Goal: Transaction & Acquisition: Purchase product/service

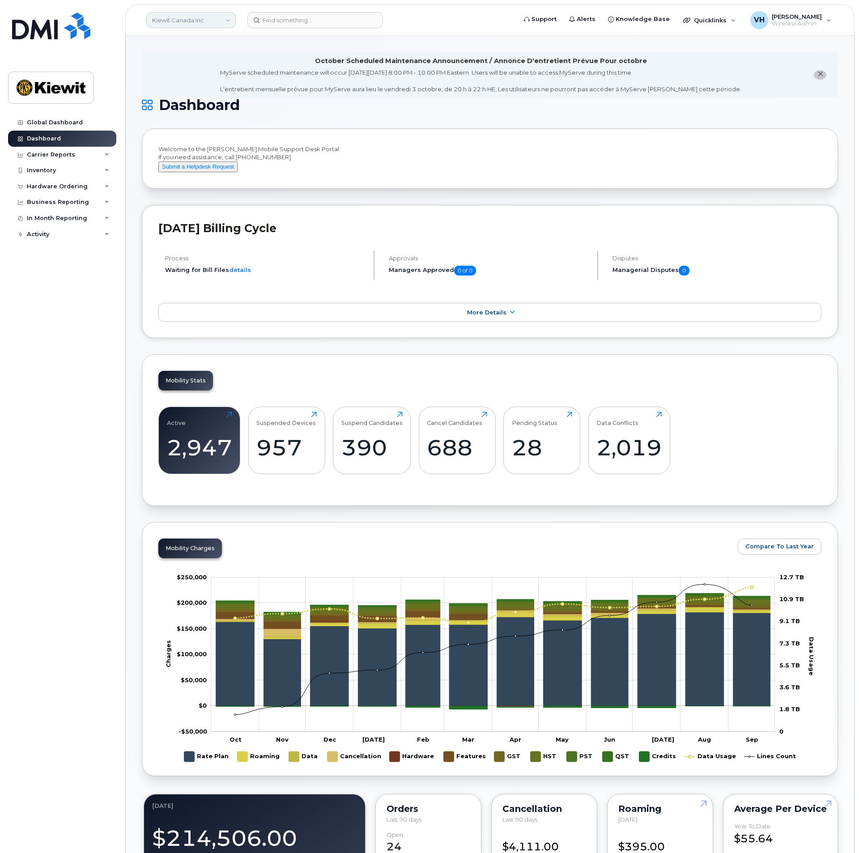
click at [179, 18] on link "Kiewit Canada Inc" at bounding box center [190, 20] width 89 height 16
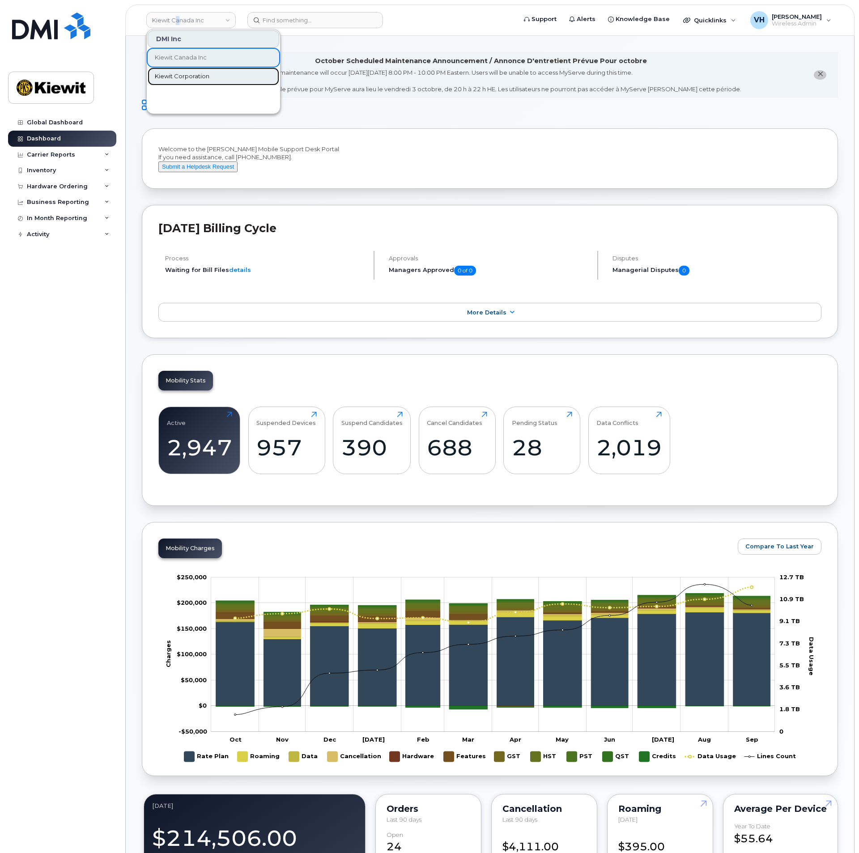
click at [181, 81] on link "Kiewit Corporation" at bounding box center [214, 77] width 132 height 18
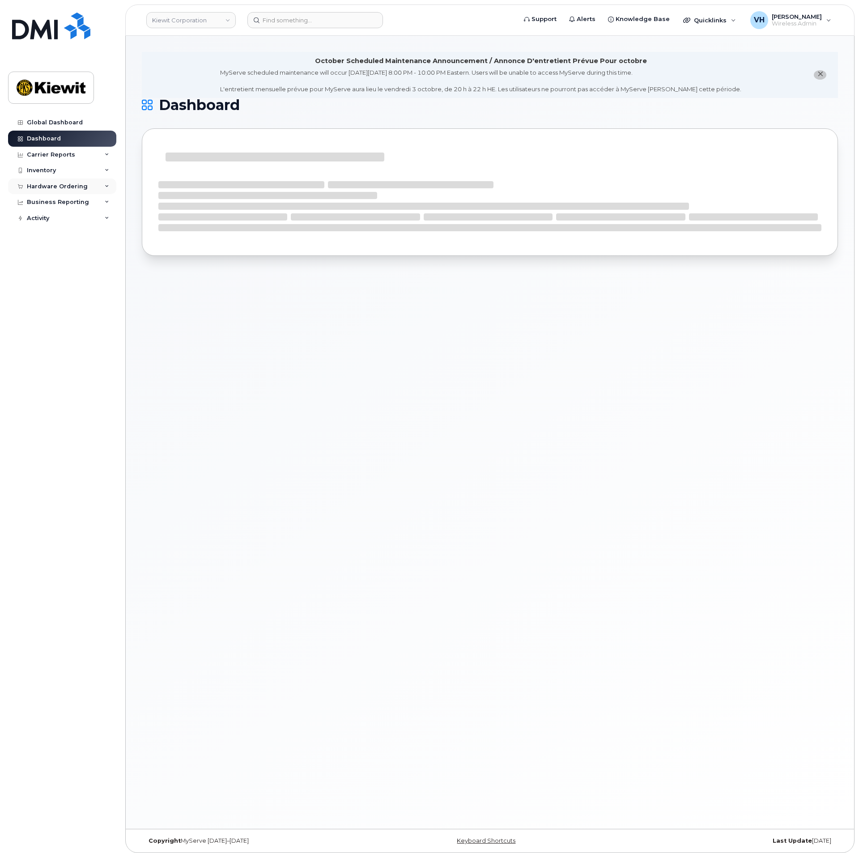
click at [40, 182] on div "Hardware Ordering" at bounding box center [62, 186] width 108 height 16
click at [46, 218] on div "Orders" at bounding box center [42, 220] width 22 height 8
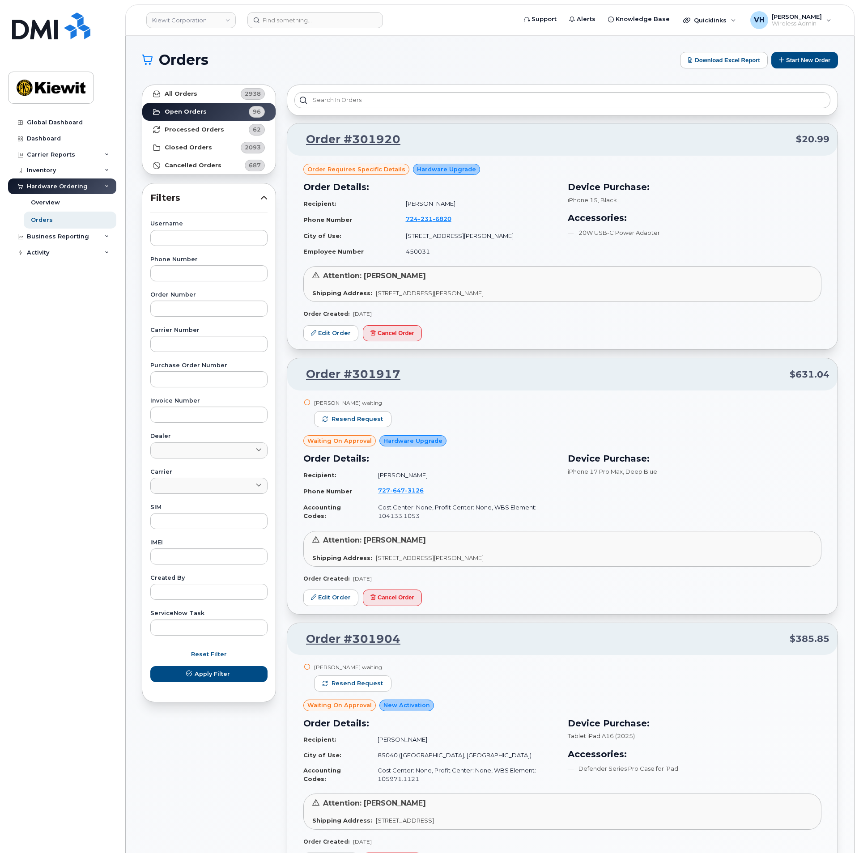
click at [801, 64] on button "Start New Order" at bounding box center [804, 60] width 67 height 17
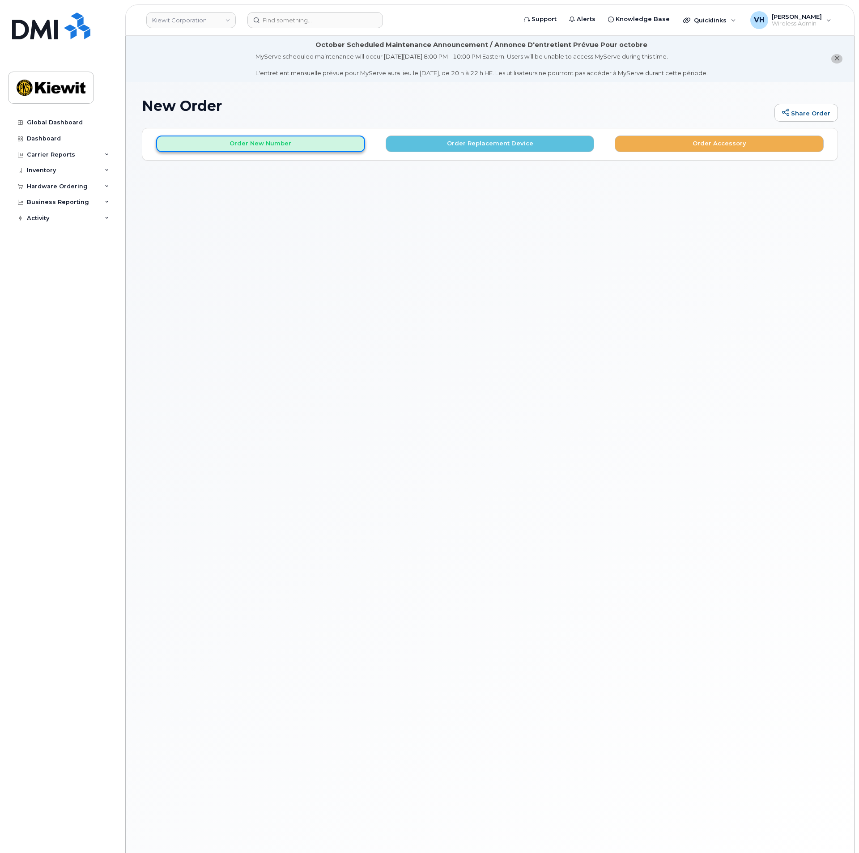
click at [322, 143] on button "Order New Number" at bounding box center [260, 144] width 209 height 17
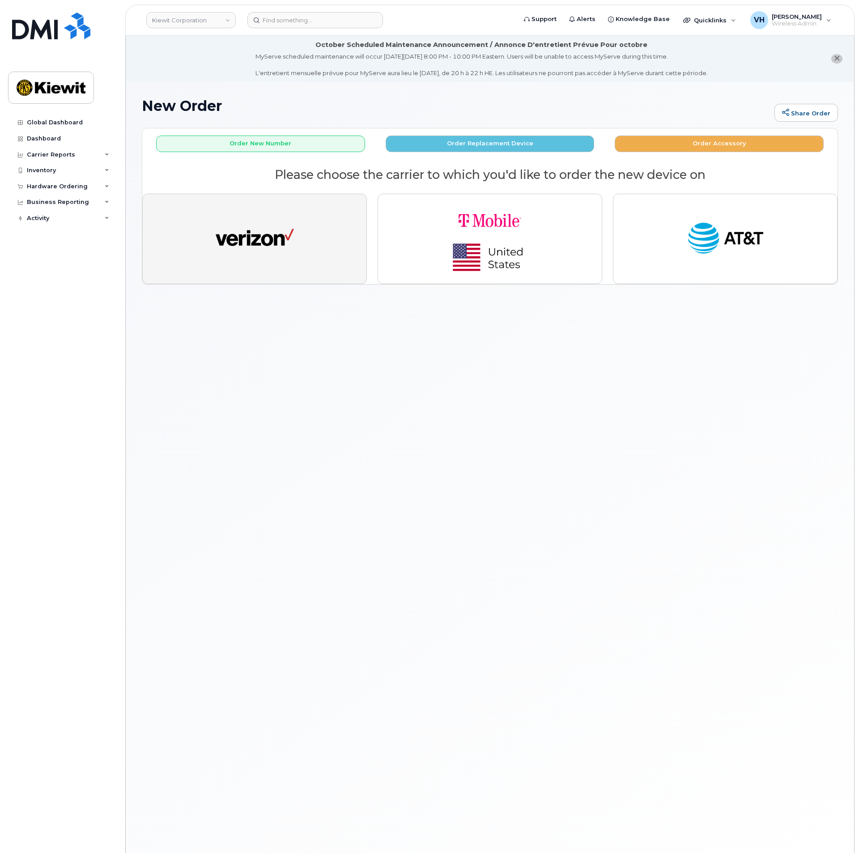
click at [297, 247] on button "button" at bounding box center [254, 239] width 225 height 90
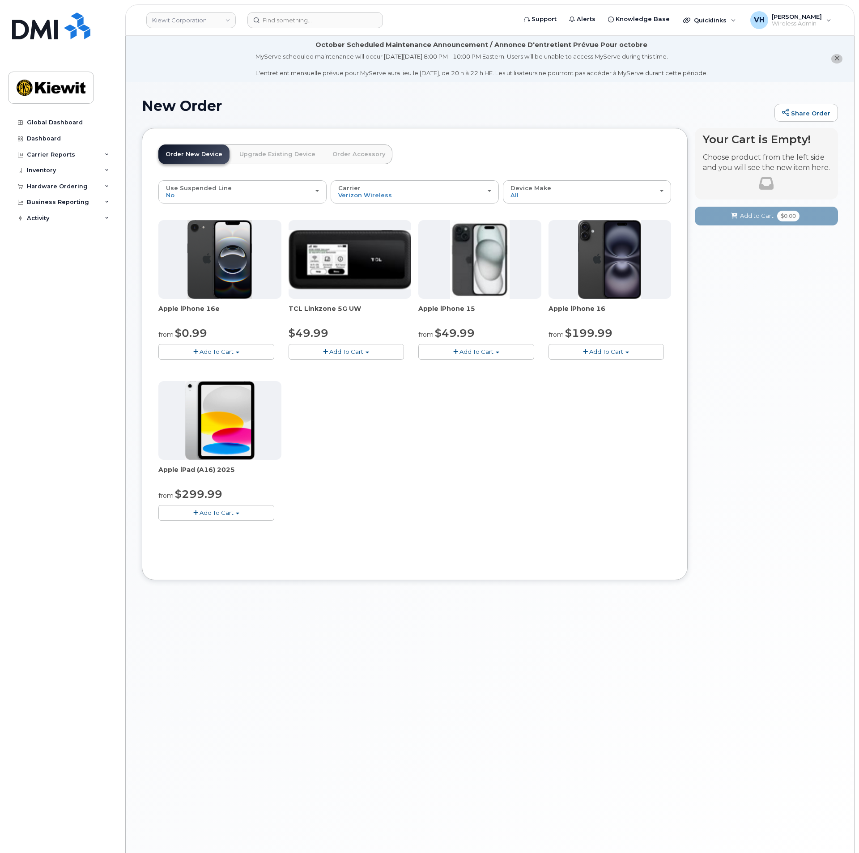
click at [211, 352] on span "Add To Cart" at bounding box center [217, 351] width 34 height 7
click at [241, 365] on link "$0.99 - 2 Year Activation (128GB)" at bounding box center [218, 368] width 115 height 11
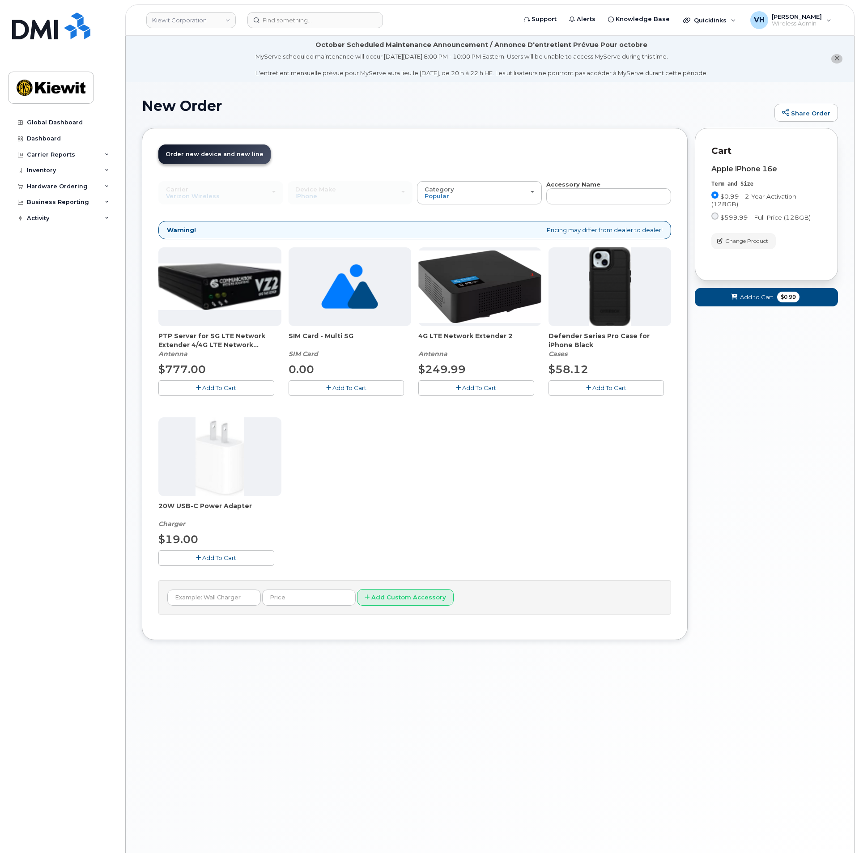
click at [595, 388] on span "Add To Cart" at bounding box center [609, 387] width 34 height 7
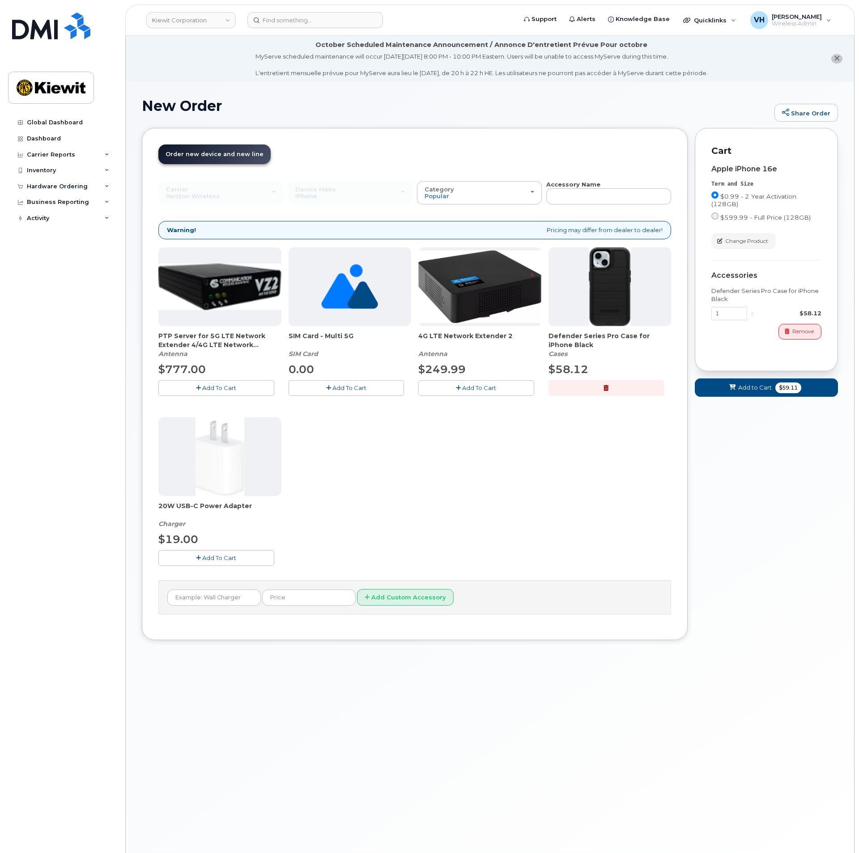
click at [201, 562] on button "Add To Cart" at bounding box center [216, 558] width 116 height 16
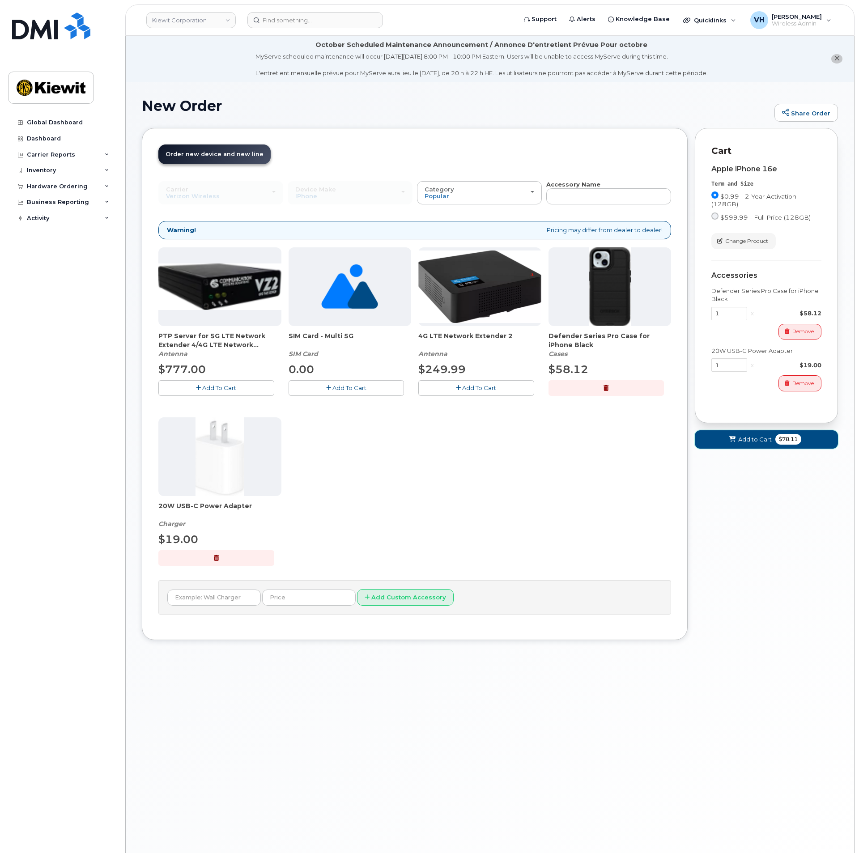
click at [796, 446] on button "Add to Cart $78.11" at bounding box center [766, 439] width 143 height 18
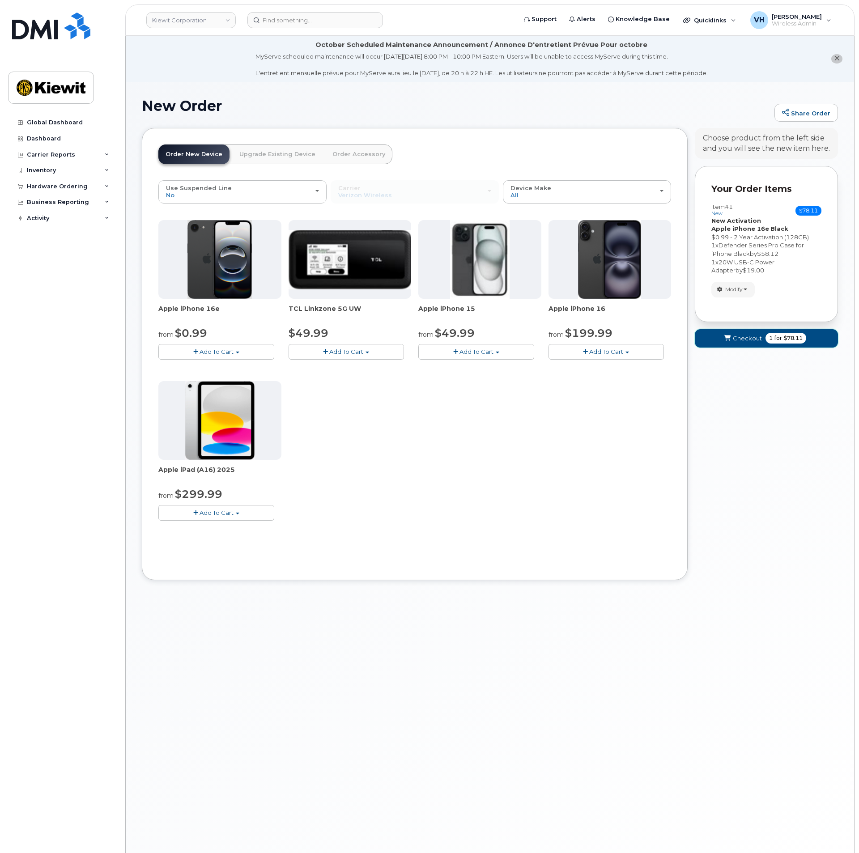
click at [749, 345] on button "Checkout 1 for $78.11" at bounding box center [766, 338] width 143 height 18
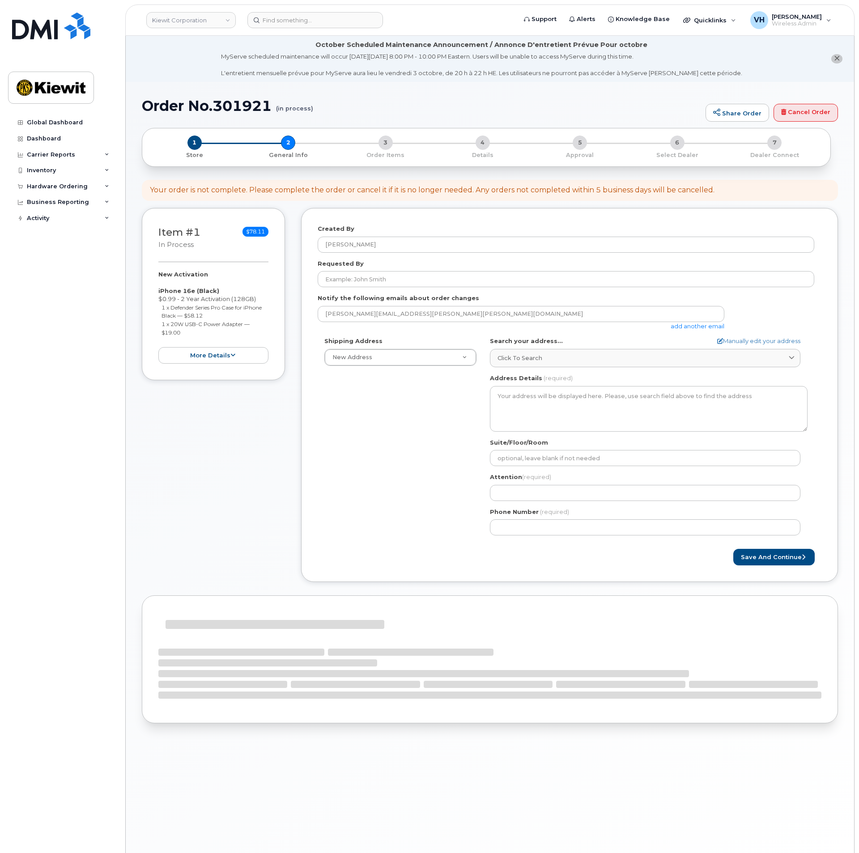
select select
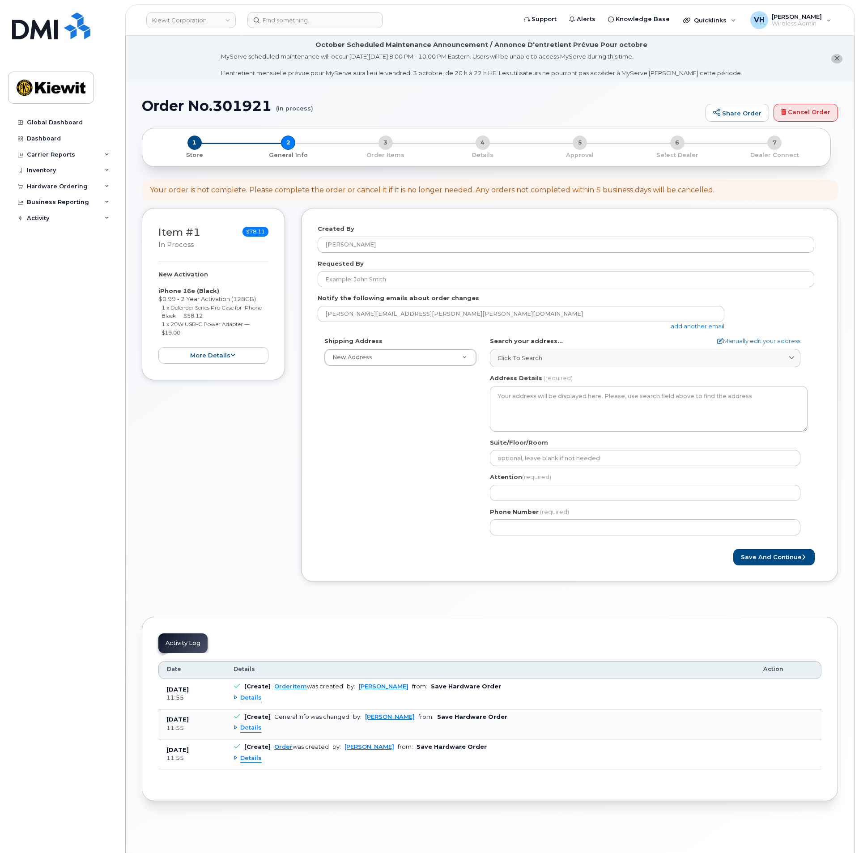
click at [692, 328] on link "add another email" at bounding box center [698, 326] width 54 height 7
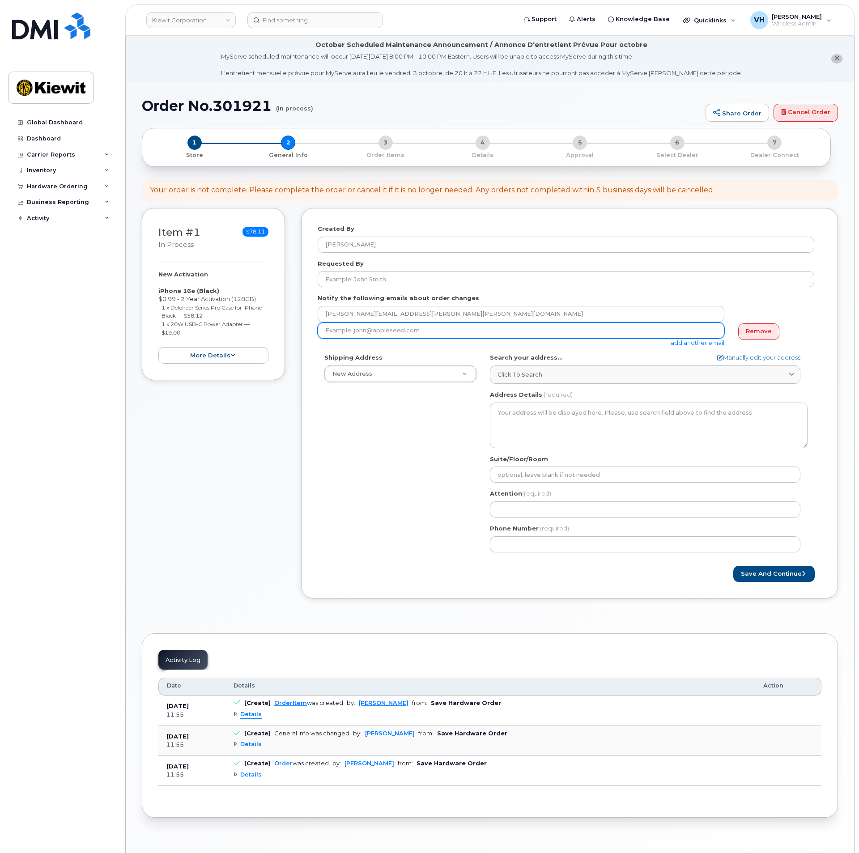
click at [608, 331] on input "email" at bounding box center [521, 331] width 407 height 16
paste input "[EMAIL_ADDRESS][PERSON_NAME][PERSON_NAME][DOMAIN_NAME]"
type input "[EMAIL_ADDRESS][PERSON_NAME][PERSON_NAME][DOMAIN_NAME]"
click at [761, 357] on link "Manually edit your address" at bounding box center [758, 357] width 83 height 8
select select
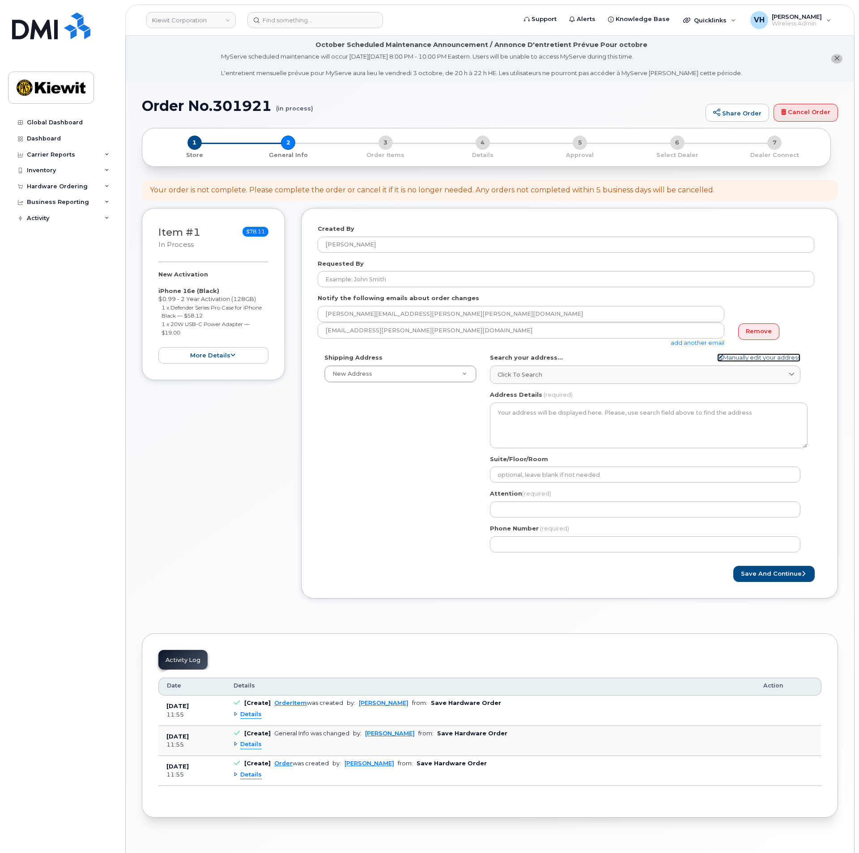
select select
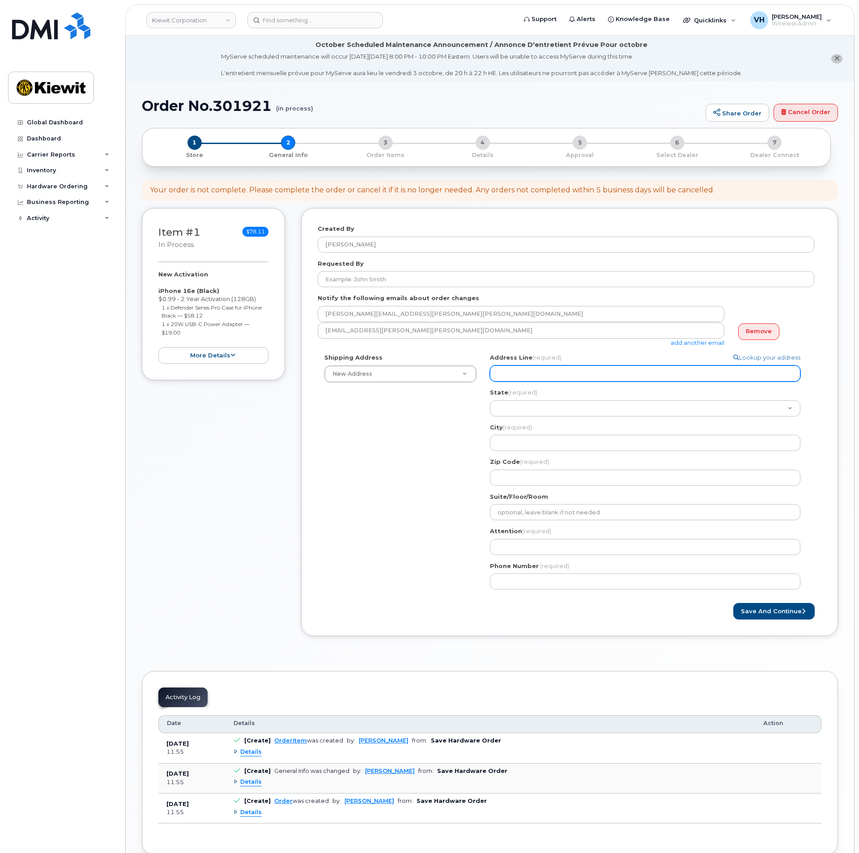
drag, startPoint x: 578, startPoint y: 374, endPoint x: 599, endPoint y: 369, distance: 21.5
click at [578, 374] on input "Address Line (required)" at bounding box center [645, 373] width 310 height 16
paste input "137 Old Market S"
type input "137 Old Market S"
select select
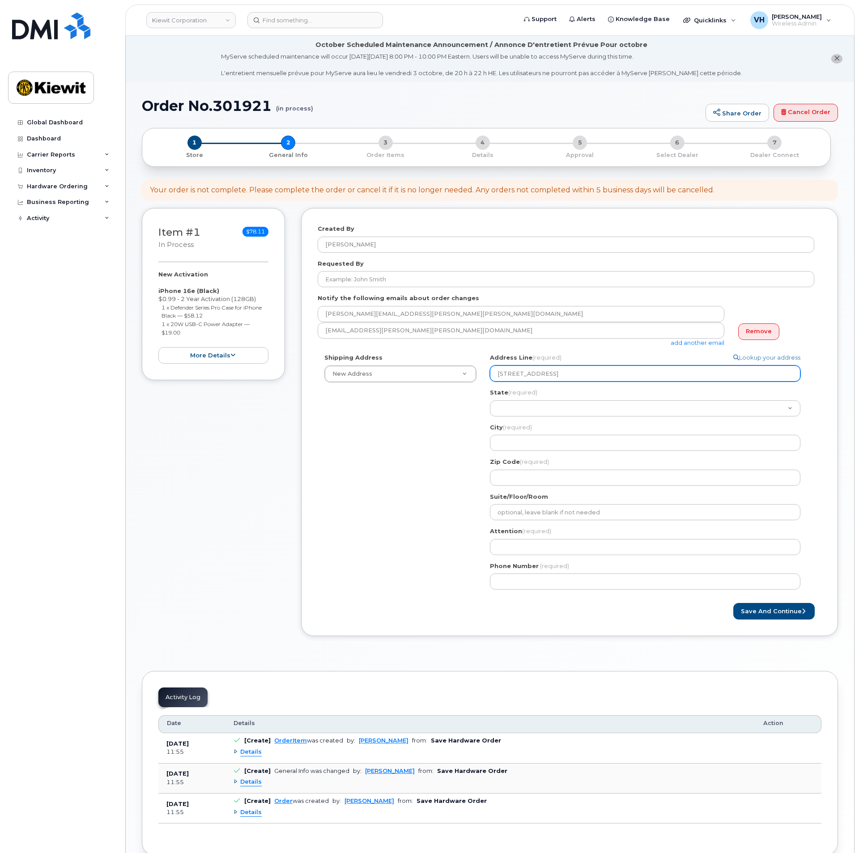
type input "137 Old Market S"
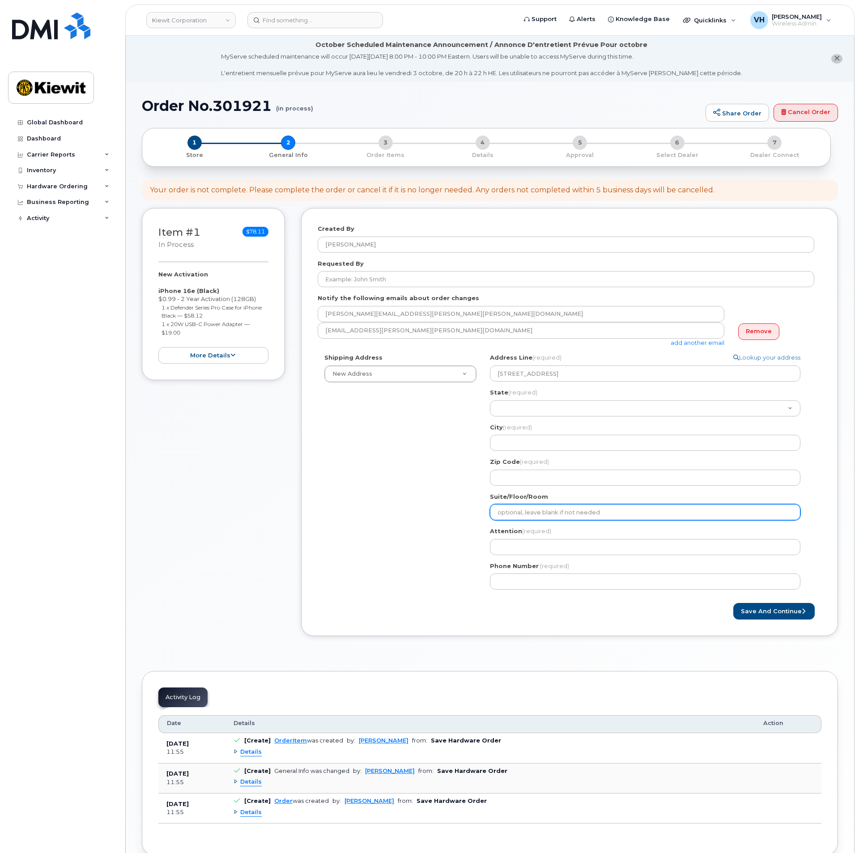
drag, startPoint x: 516, startPoint y: 514, endPoint x: 539, endPoint y: 507, distance: 24.9
click at [516, 514] on input "Suite/Floor/Room" at bounding box center [645, 512] width 310 height 16
paste input "Suite 101"
select select
type input "Suite 101"
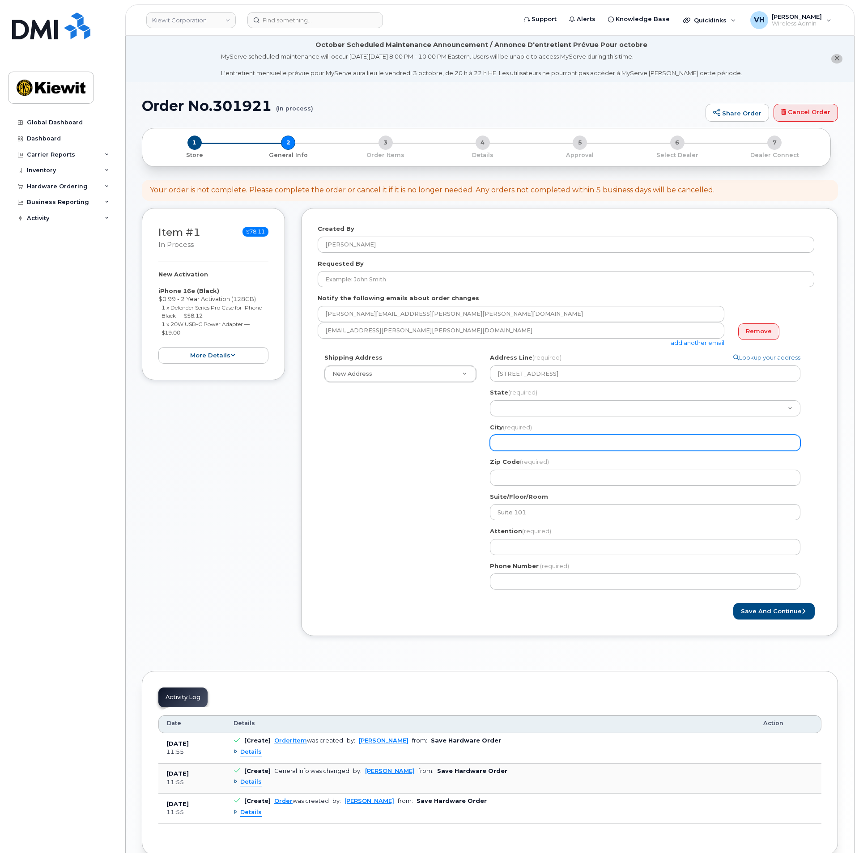
click at [514, 442] on input "City (required)" at bounding box center [645, 443] width 310 height 16
paste input "Aiken"
select select
type input "Aiken"
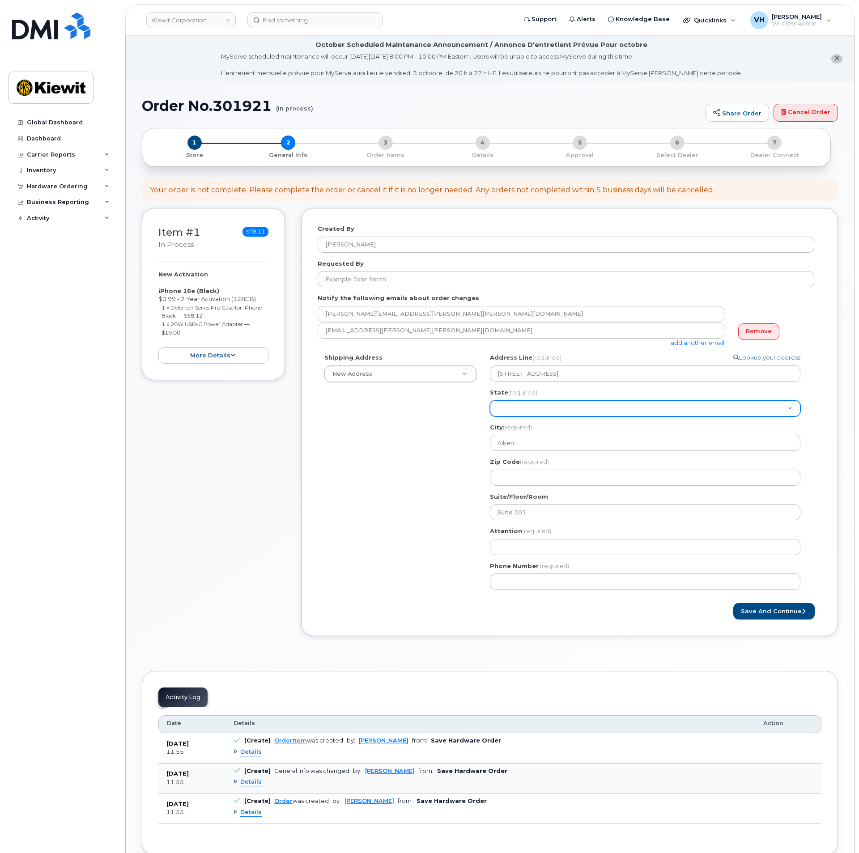
drag, startPoint x: 557, startPoint y: 418, endPoint x: 558, endPoint y: 413, distance: 4.6
click at [557, 418] on div "Address Line (required) Lookup your address 137 Old Market S State (required) A…" at bounding box center [649, 419] width 318 height 132
click at [559, 413] on select "Alabama Alaska American Samoa Arizona Arkansas California Colorado Connecticut …" at bounding box center [645, 408] width 310 height 16
select select "SC"
click at [490, 400] on select "Alabama Alaska American Samoa Arizona Arkansas California Colorado Connecticut …" at bounding box center [645, 408] width 310 height 16
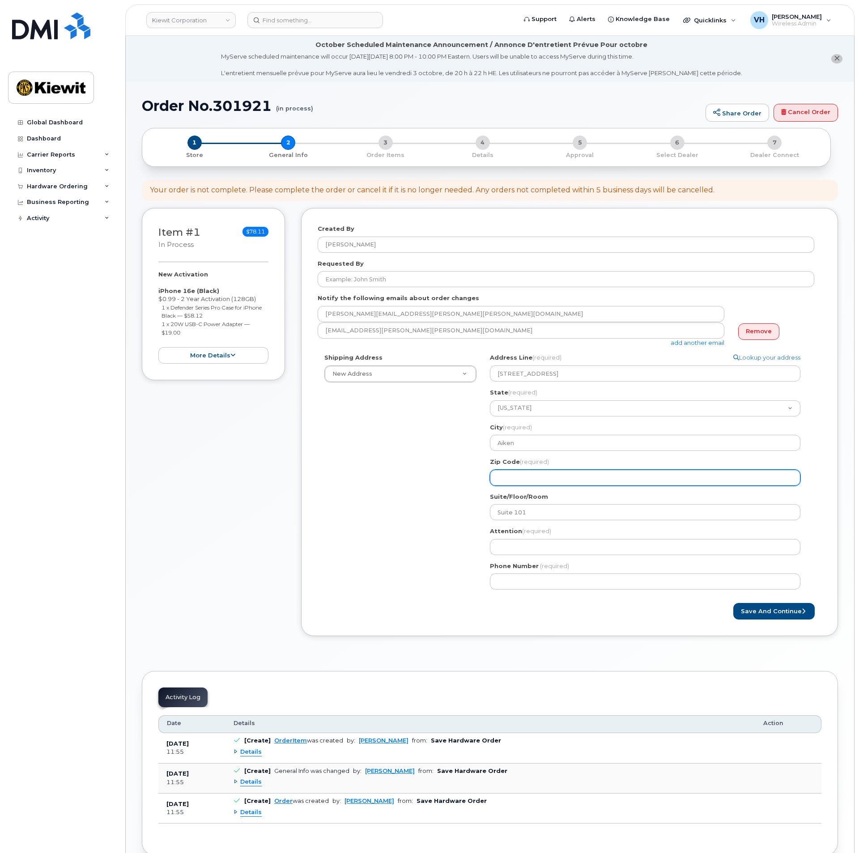
click at [531, 480] on input "Zip Code (required)" at bounding box center [645, 478] width 310 height 16
paste input "29803"
select select
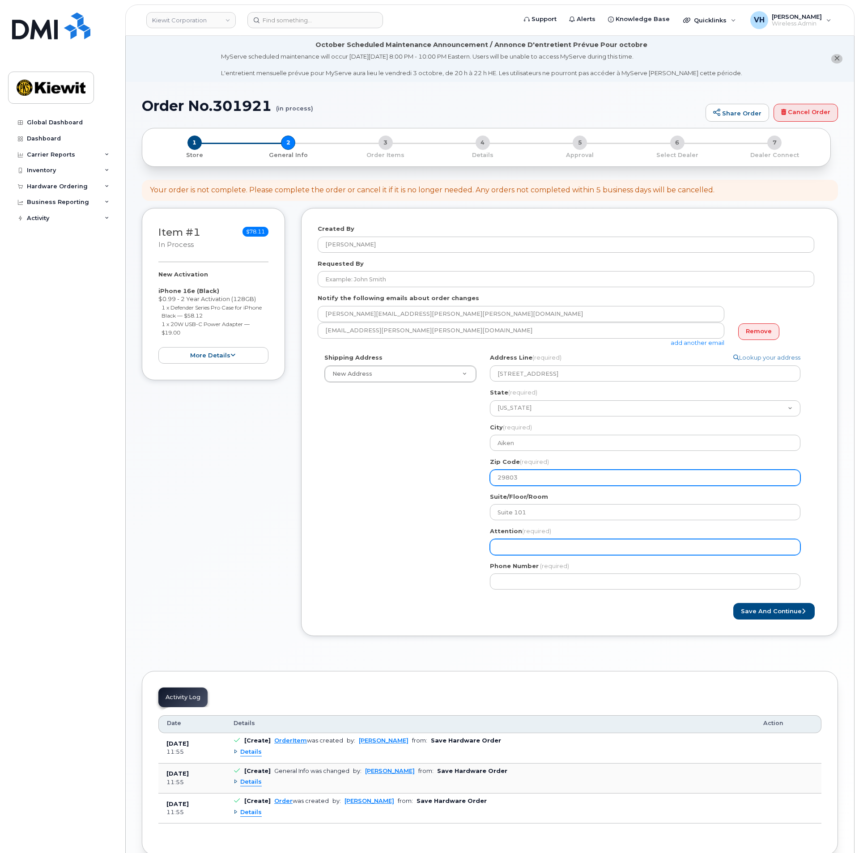
type input "29803"
click at [514, 542] on input "Attention (required)" at bounding box center [645, 547] width 310 height 16
paste input "Lorelei.Adams"
type input "Lorelei.Adams"
click at [521, 548] on input "Lorelei.Adams" at bounding box center [645, 547] width 310 height 16
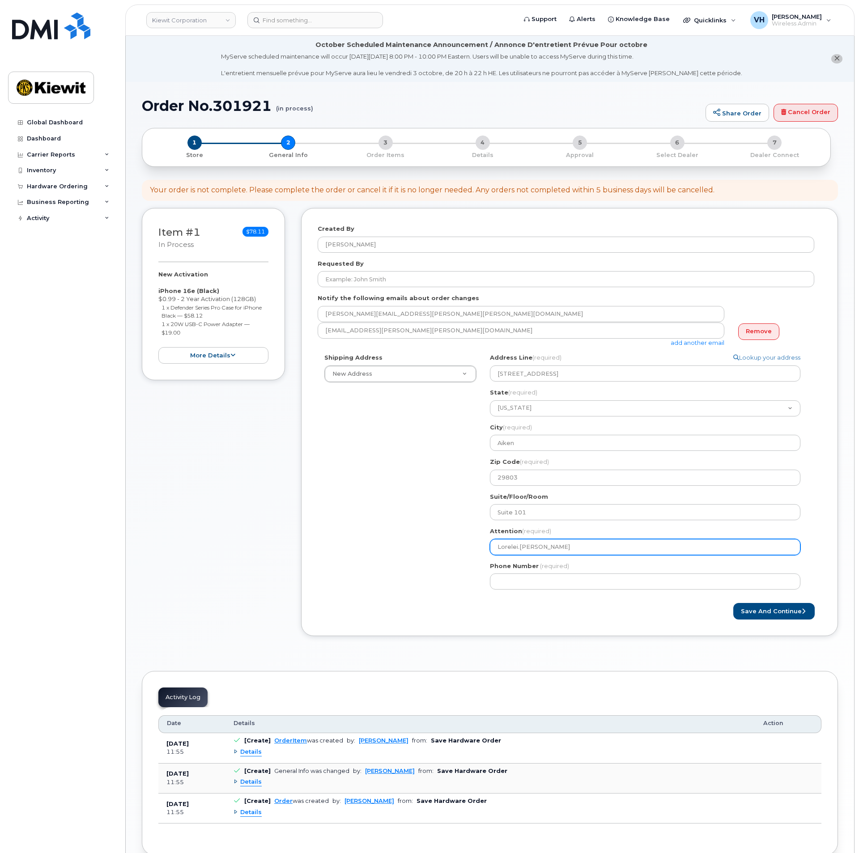
select select
type input "Lorelei. Adams"
select select
type input "Lorelei.Adams"
select select
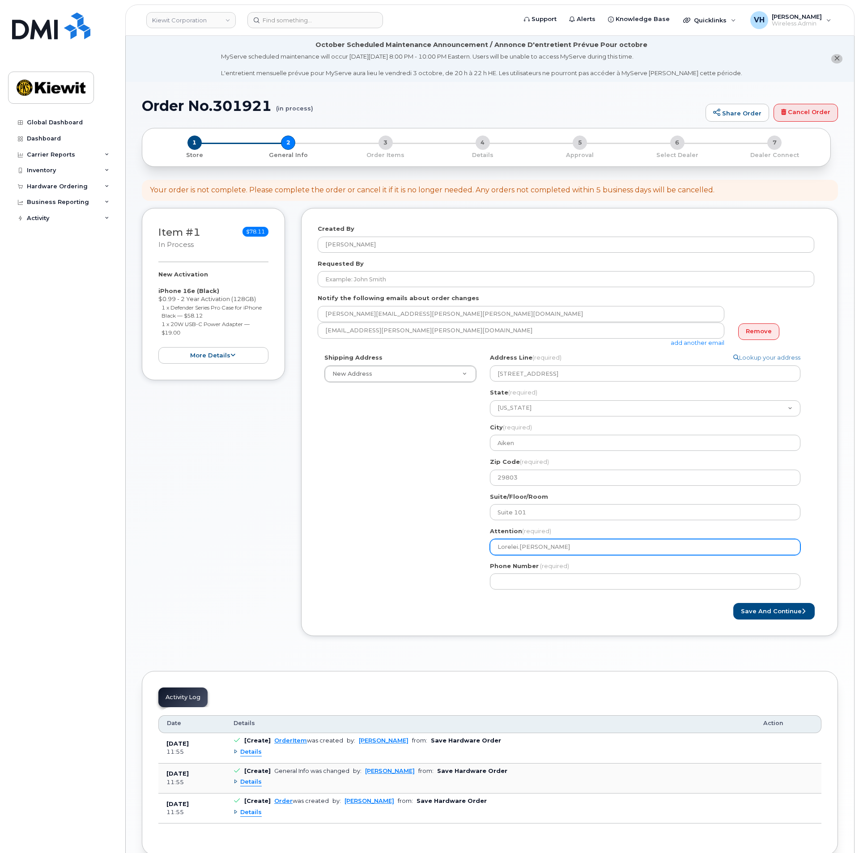
type input "Lorelei. Adams"
select select
type input "Lorelei.Adams"
select select
type input "LoreleiAdams"
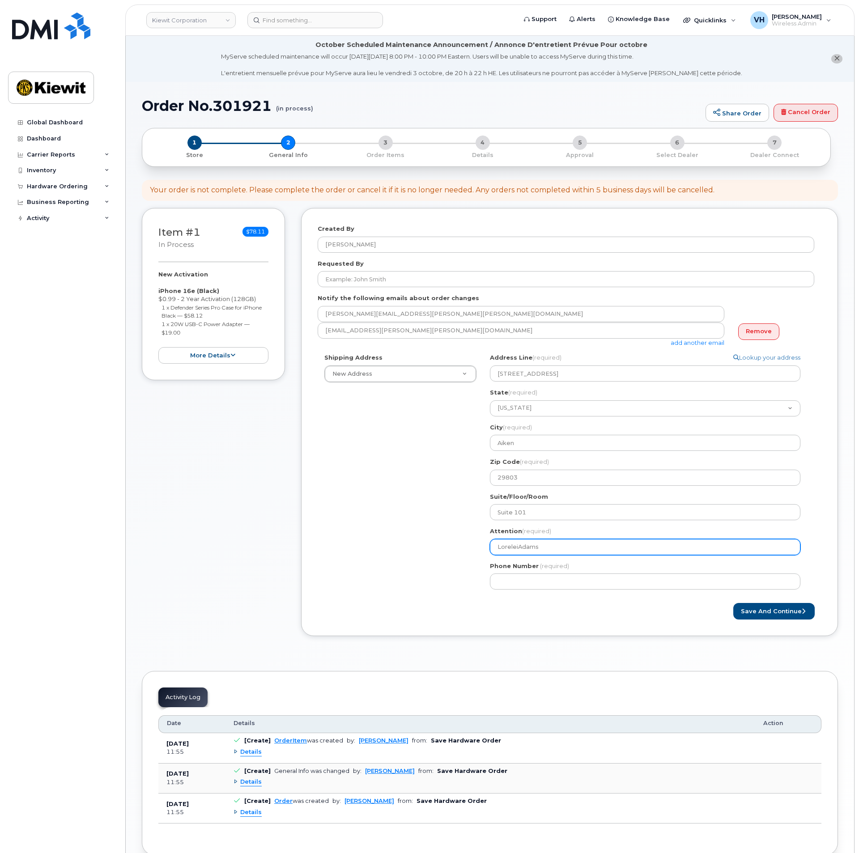
select select
type input "Lorelei Adams"
click at [577, 544] on input "Lorelei Adams" at bounding box center [645, 547] width 310 height 16
select select
type input "Lorelei Adams,"
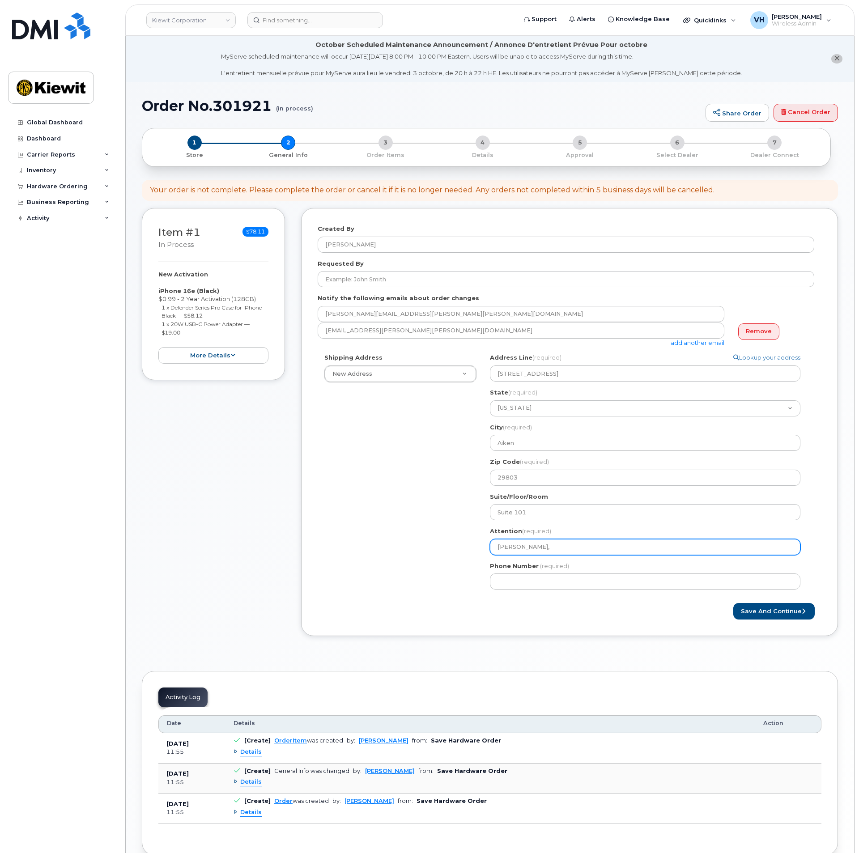
click at [645, 547] on input "Lorelei Adams," at bounding box center [645, 547] width 310 height 16
paste input "Kaitlyn.Wals"
select select
type input "Lorelei Adams, Kaitlyn.Wals"
select select
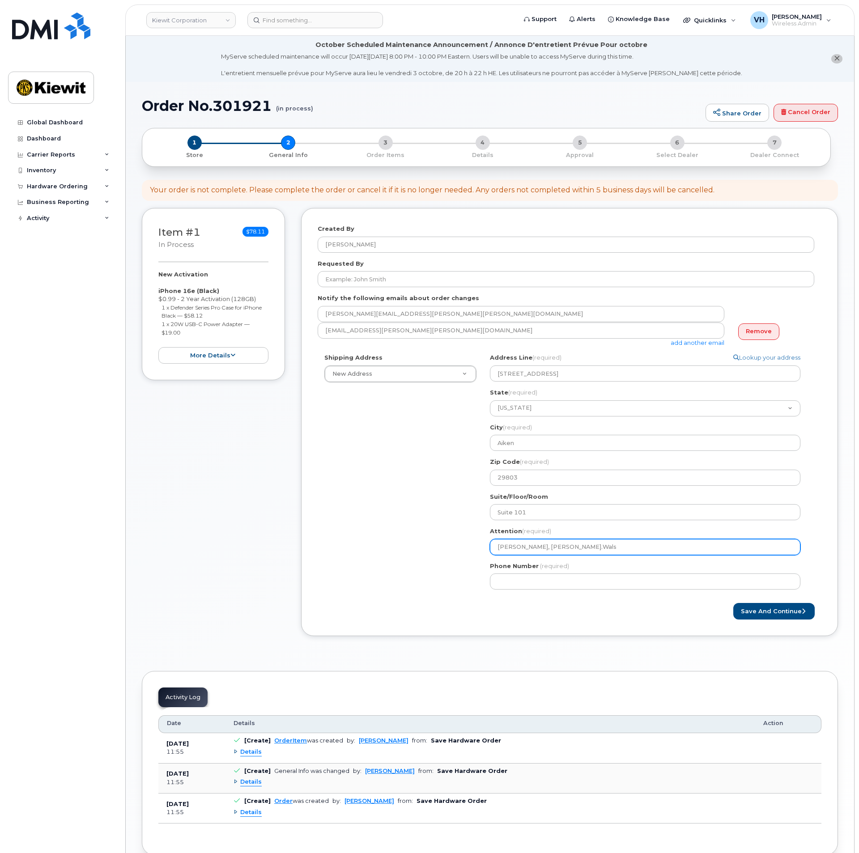
type input "Lorelei Adams, Kaitlyn.Walsh"
click at [564, 546] on input "Lorelei Adams, Kaitlyn.Walsh" at bounding box center [645, 547] width 310 height 16
select select
type input "Lorelei Adams, KaitlynWalsh"
select select
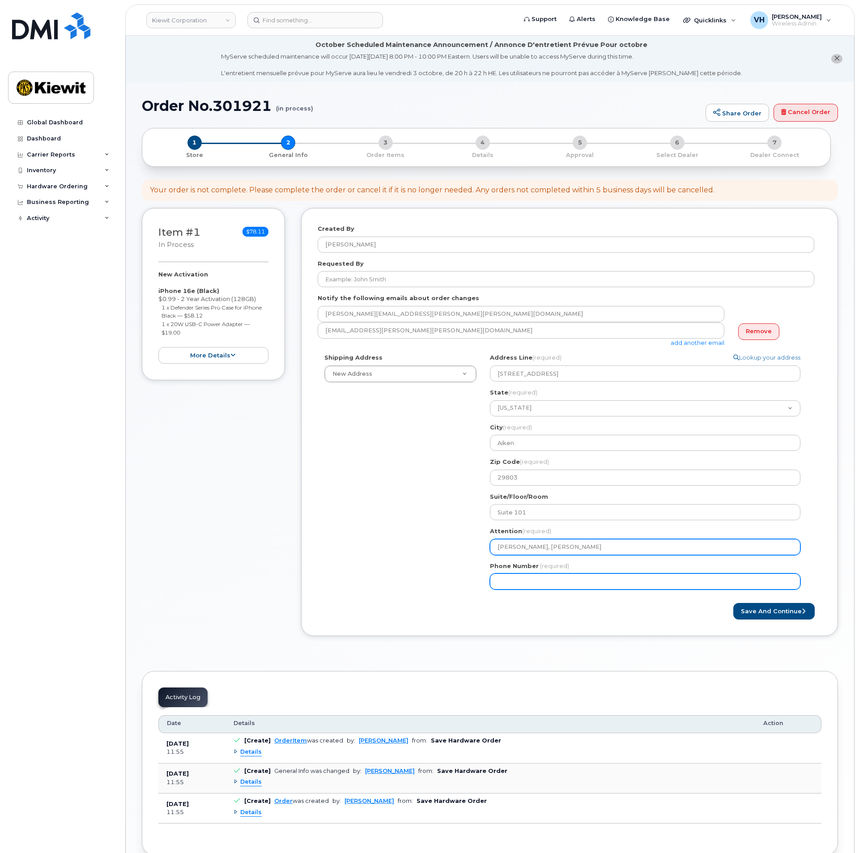
type input "[PERSON_NAME], [PERSON_NAME]"
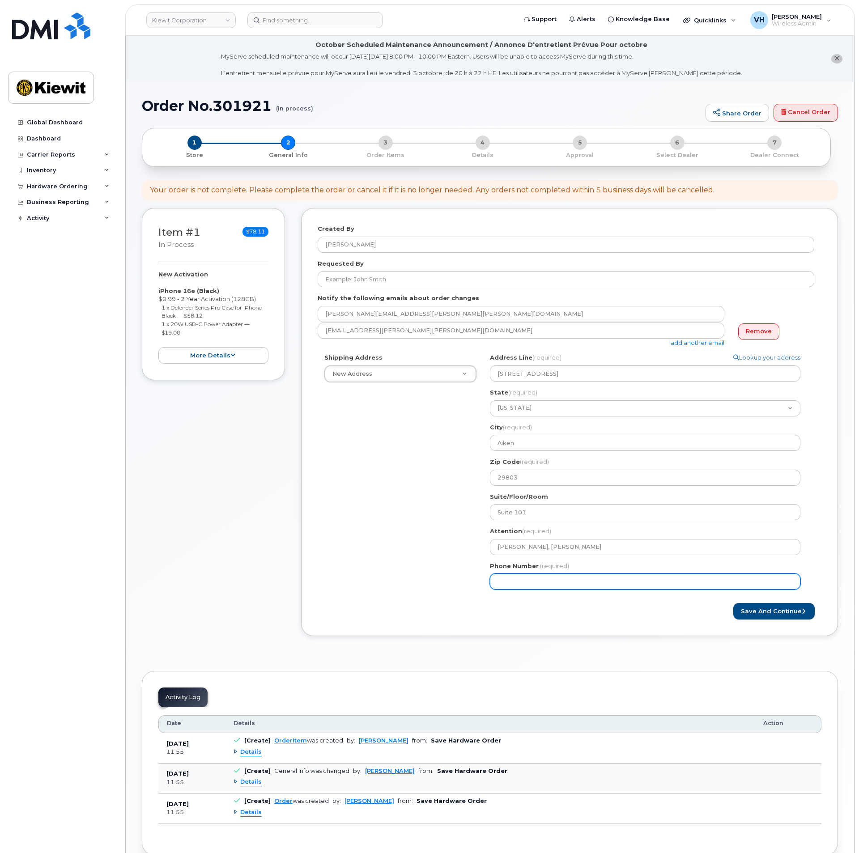
click at [606, 578] on input "Phone Number" at bounding box center [645, 581] width 310 height 16
type input "8777727707"
select select
click at [793, 614] on button "Save and Continue" at bounding box center [773, 611] width 81 height 17
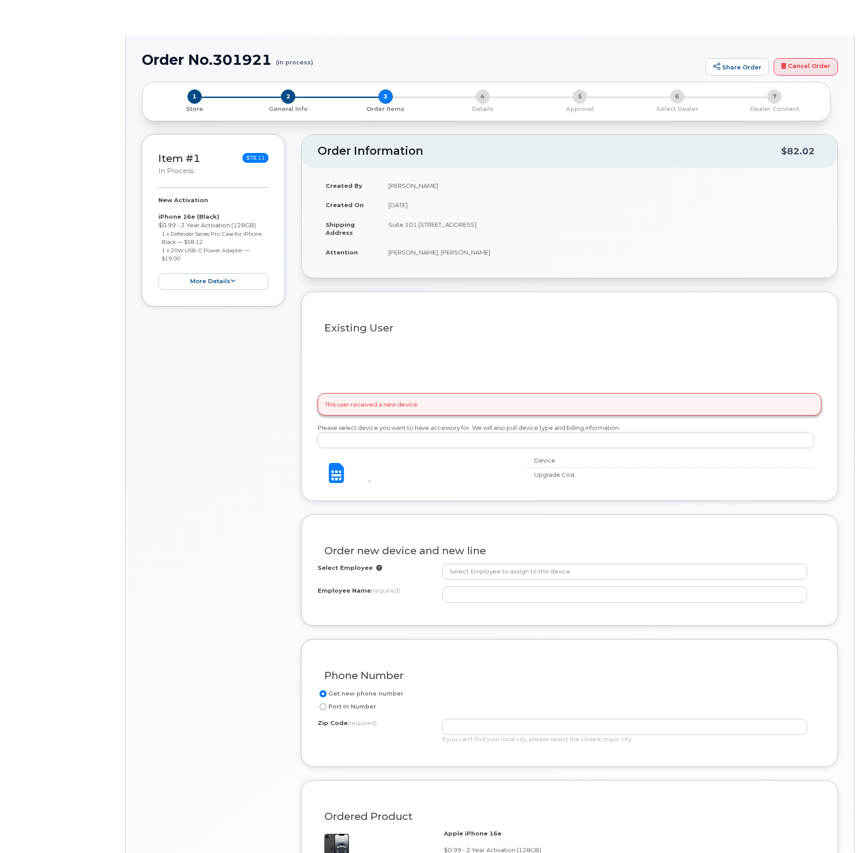
select select
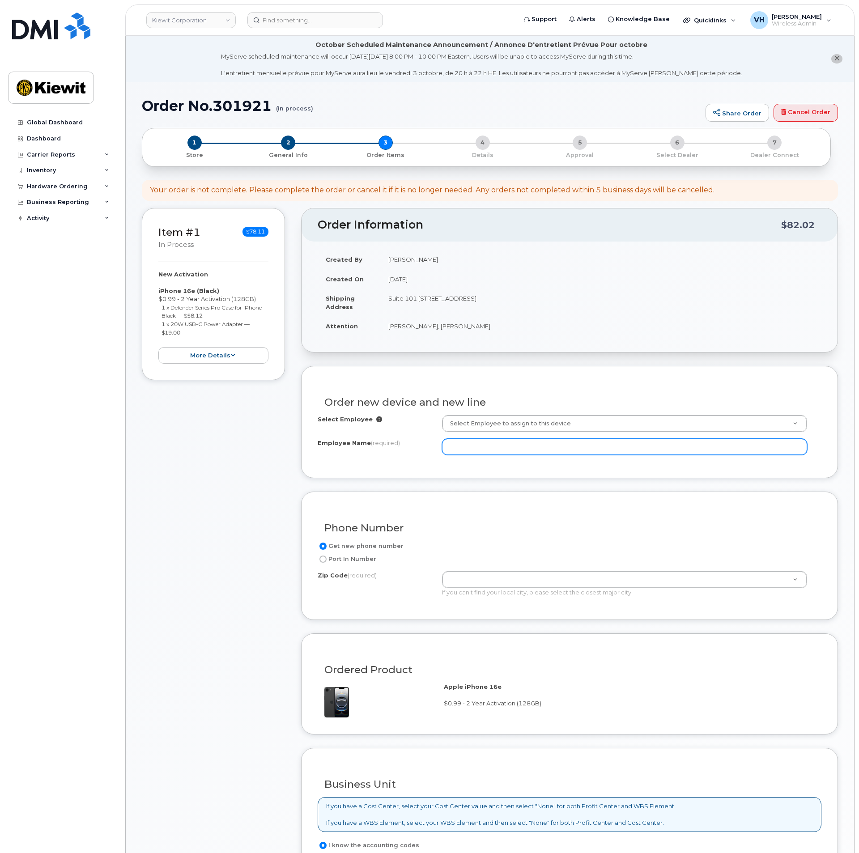
click at [555, 450] on input "Employee Name (required)" at bounding box center [624, 447] width 365 height 16
paste input "Kaitlyn.Wals"
click at [472, 450] on input "Kaitlyn.Walsh" at bounding box center [624, 447] width 365 height 16
type input "Kaitlyn Walsh"
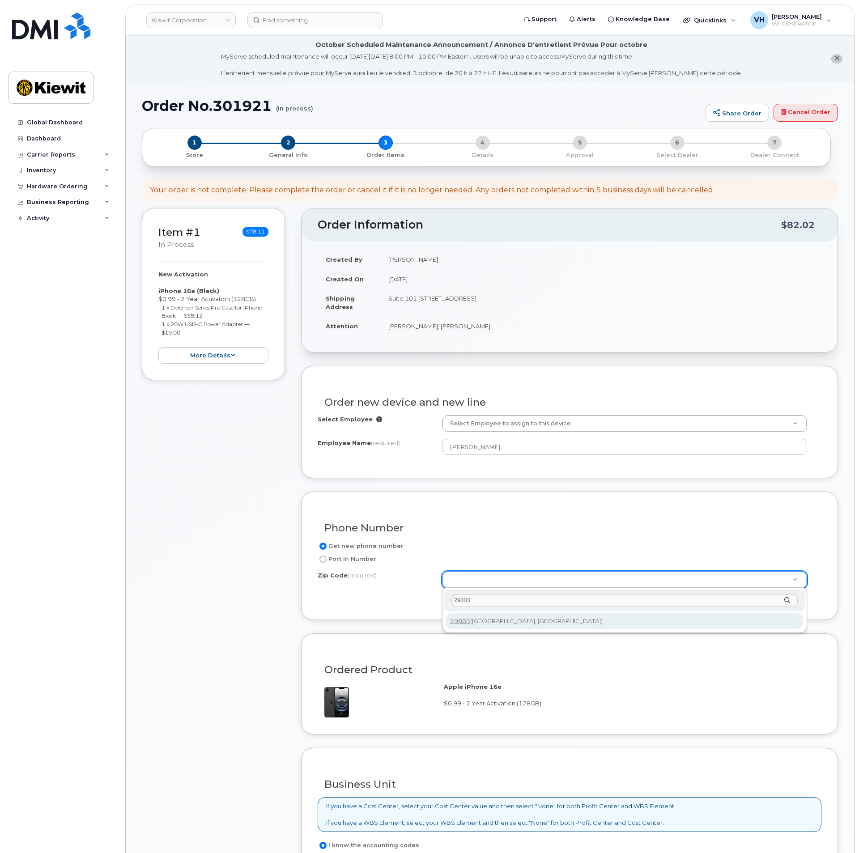
type input "29803"
type input "29803 (Aiken, SC)"
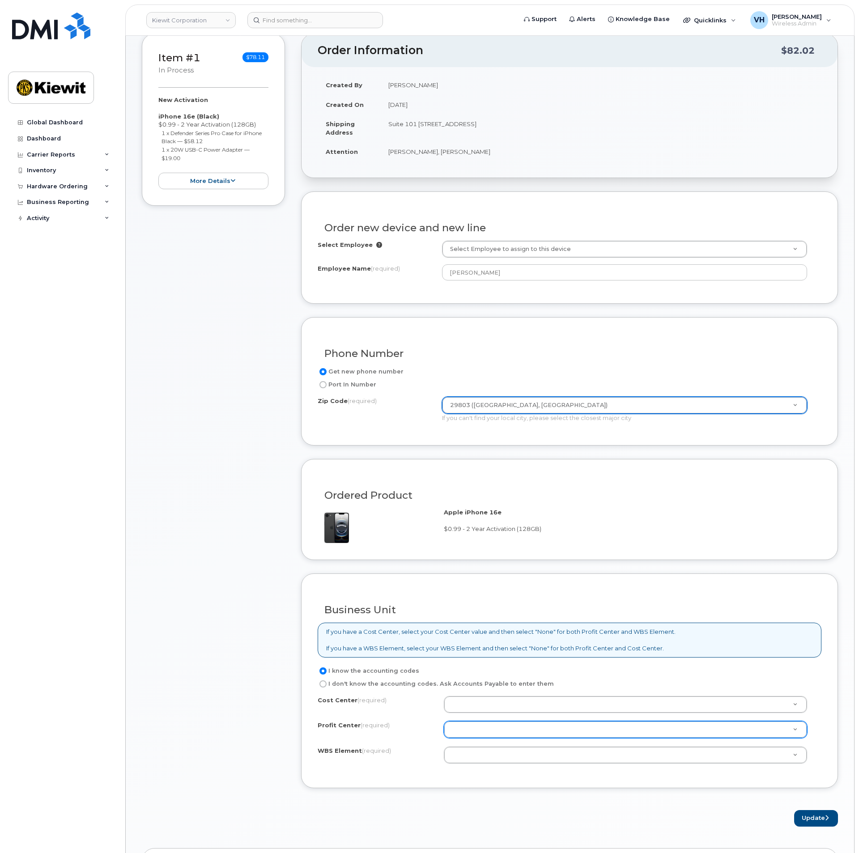
scroll to position [268, 0]
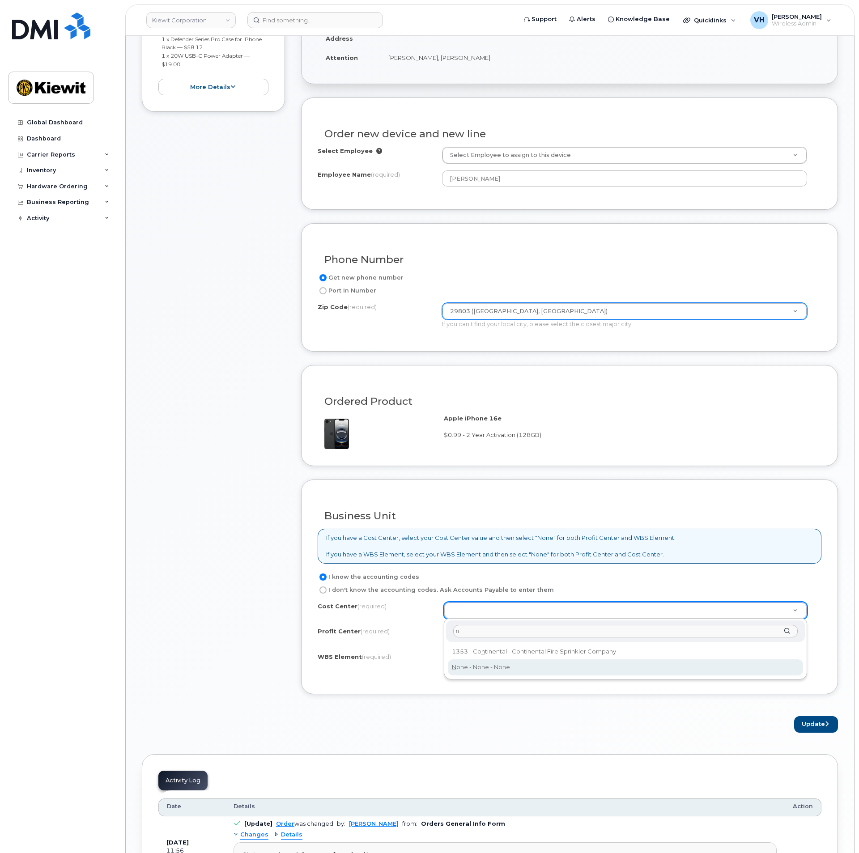
type input "n"
type input "None"
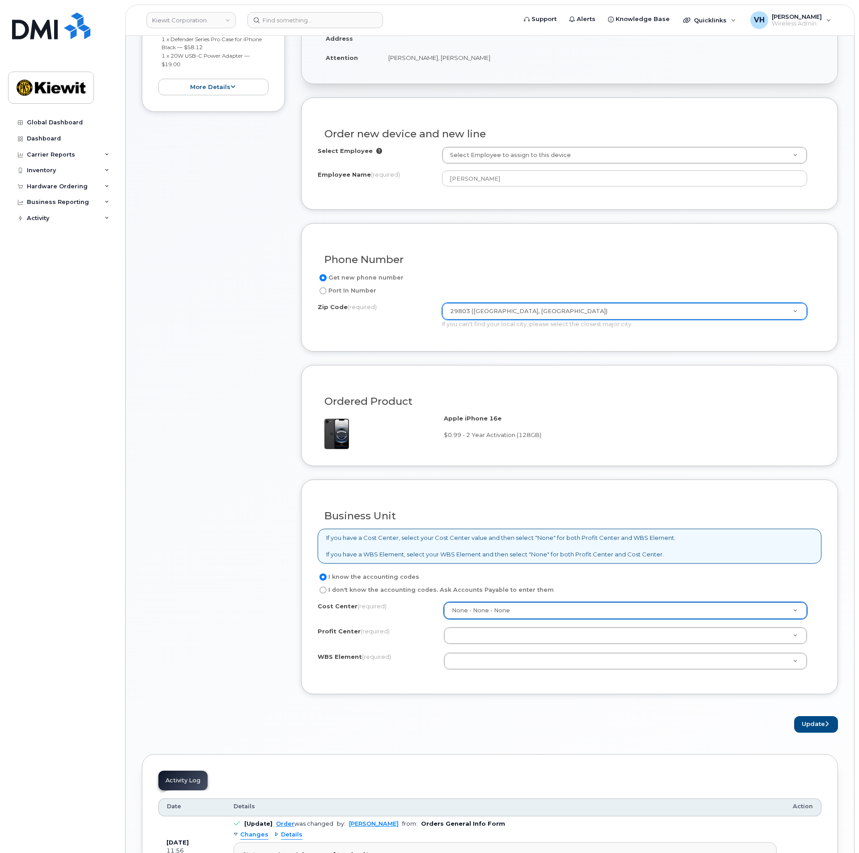
click at [467, 646] on div "Cost Center (required) None - None - None None Profit Center (required) None - …" at bounding box center [570, 640] width 504 height 76
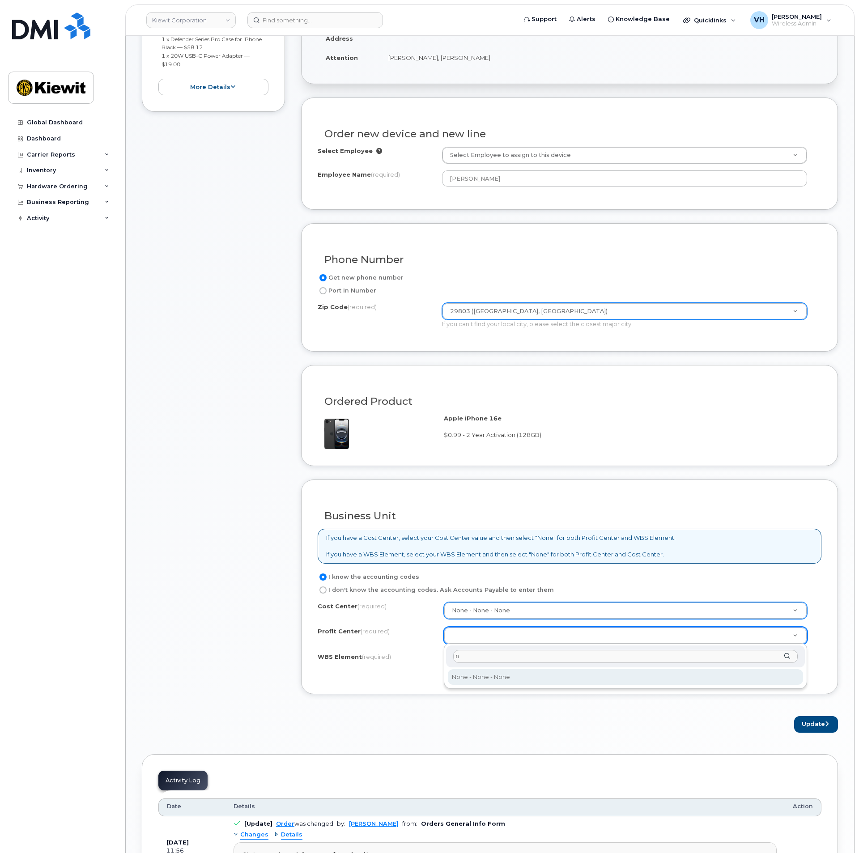
type input "n"
select select "None"
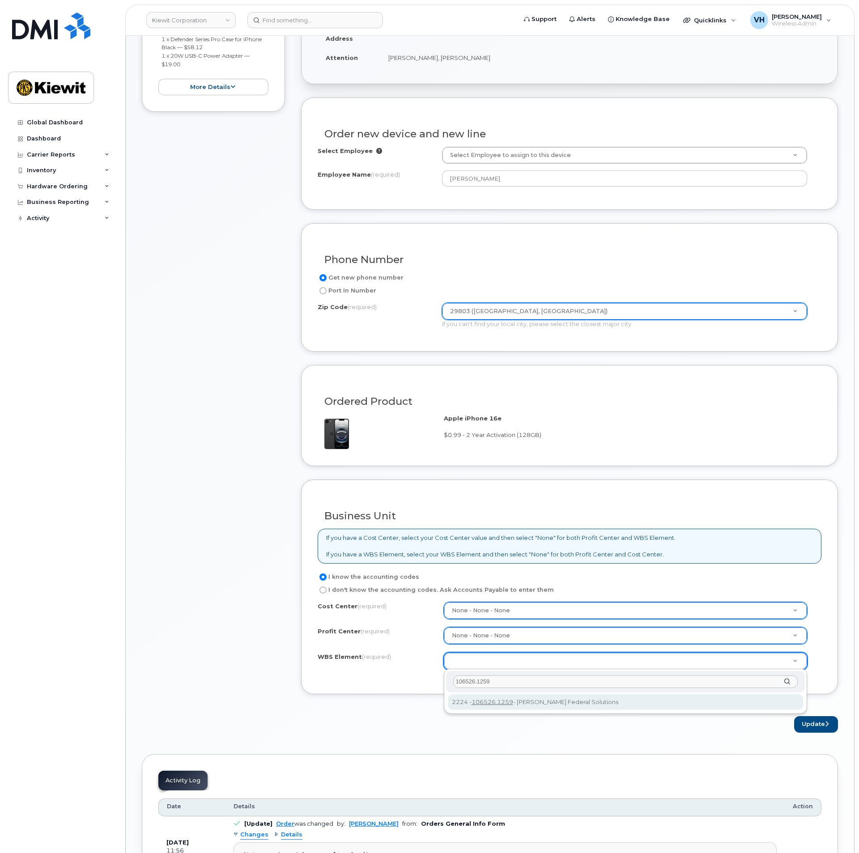
type input "106526.1259"
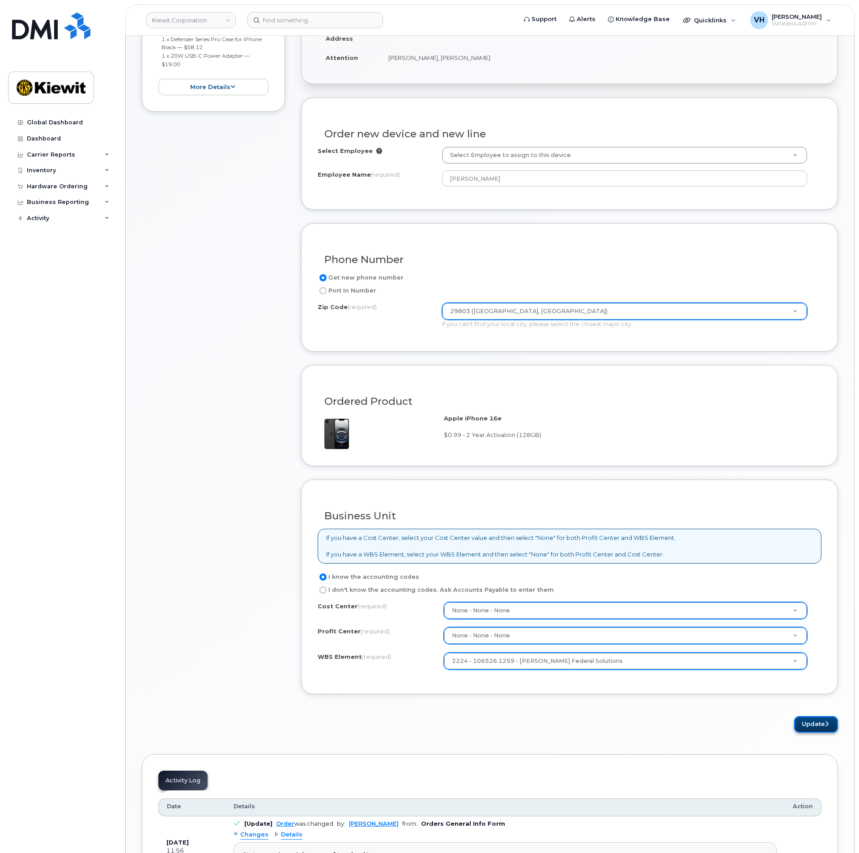
click at [812, 724] on button "Update" at bounding box center [816, 724] width 44 height 17
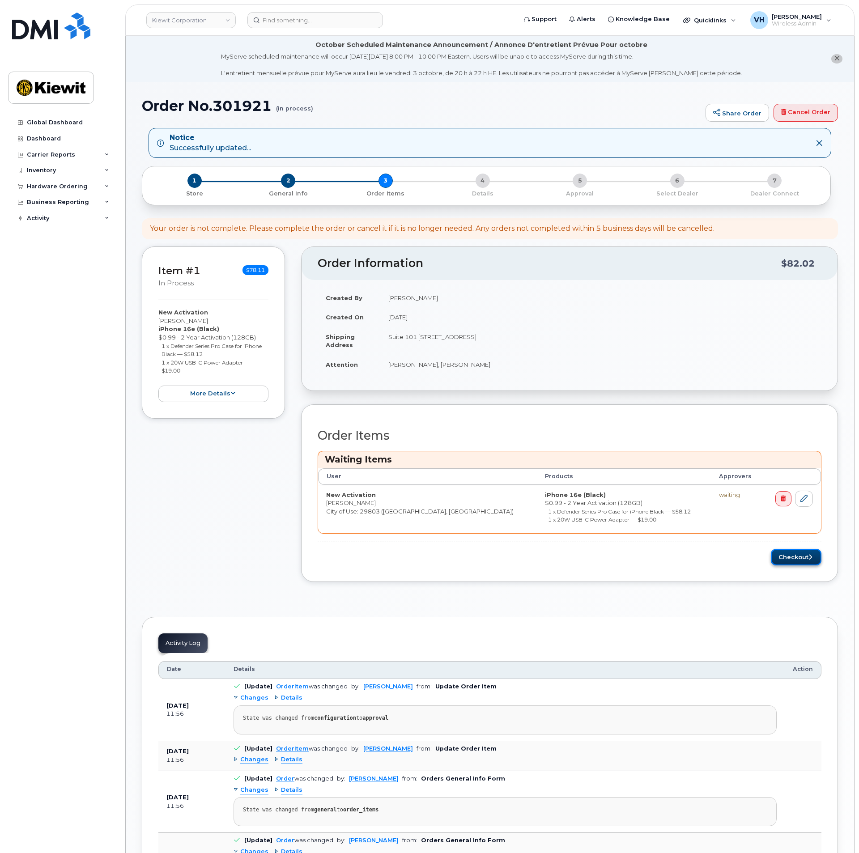
click at [789, 553] on button "Checkout" at bounding box center [796, 557] width 51 height 17
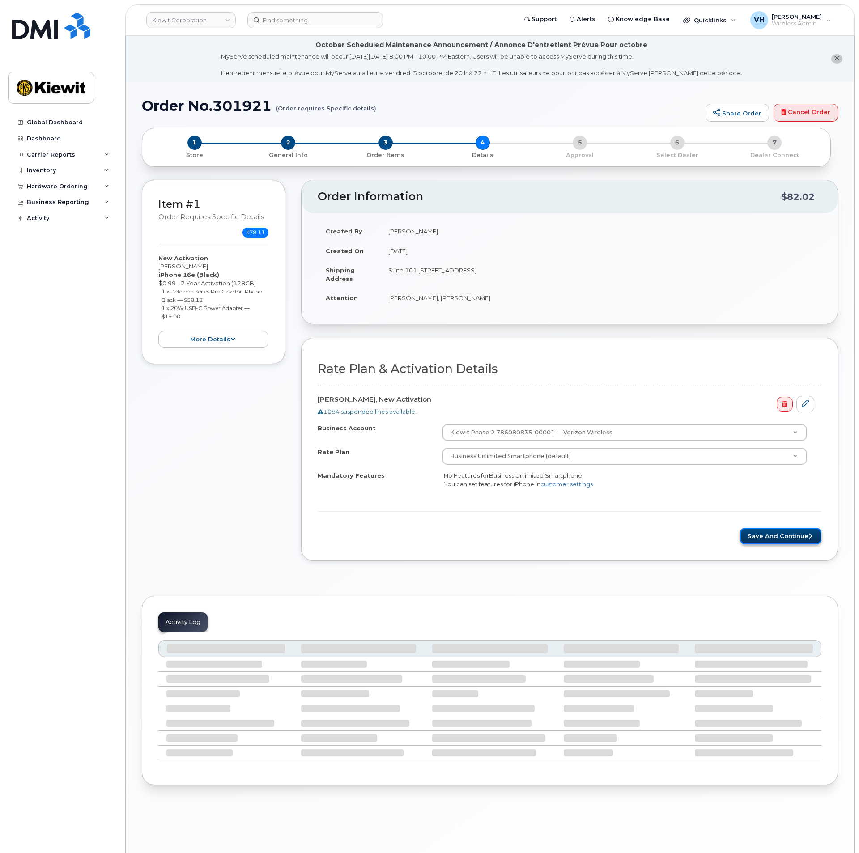
click at [792, 531] on button "Save and Continue" at bounding box center [780, 536] width 81 height 17
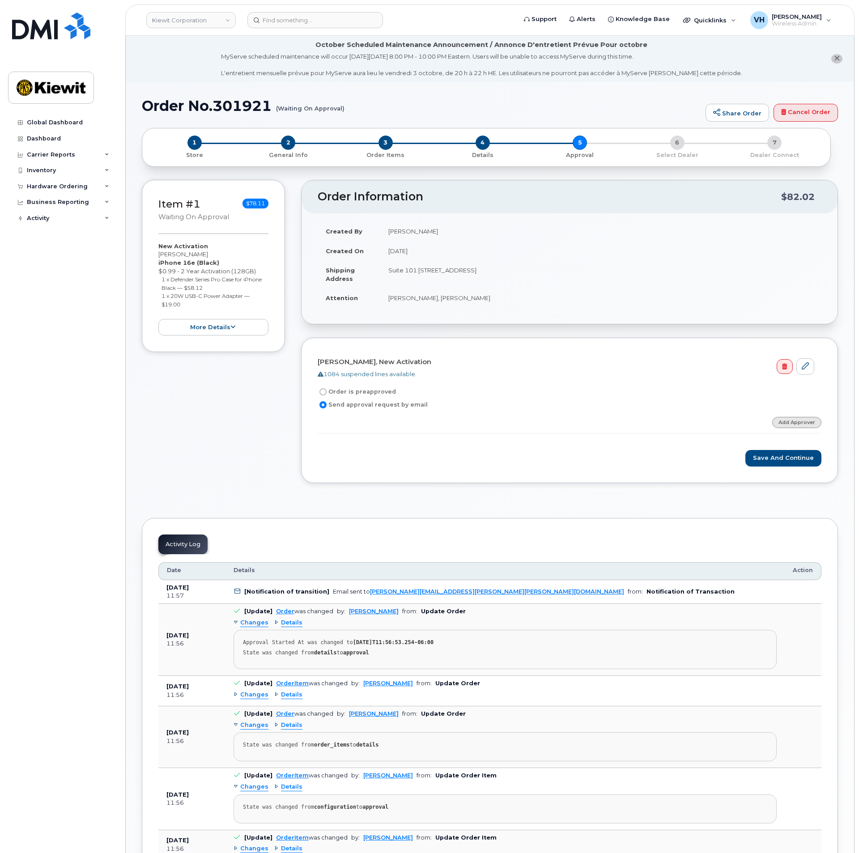
click at [793, 421] on link "Add Approver" at bounding box center [796, 422] width 49 height 11
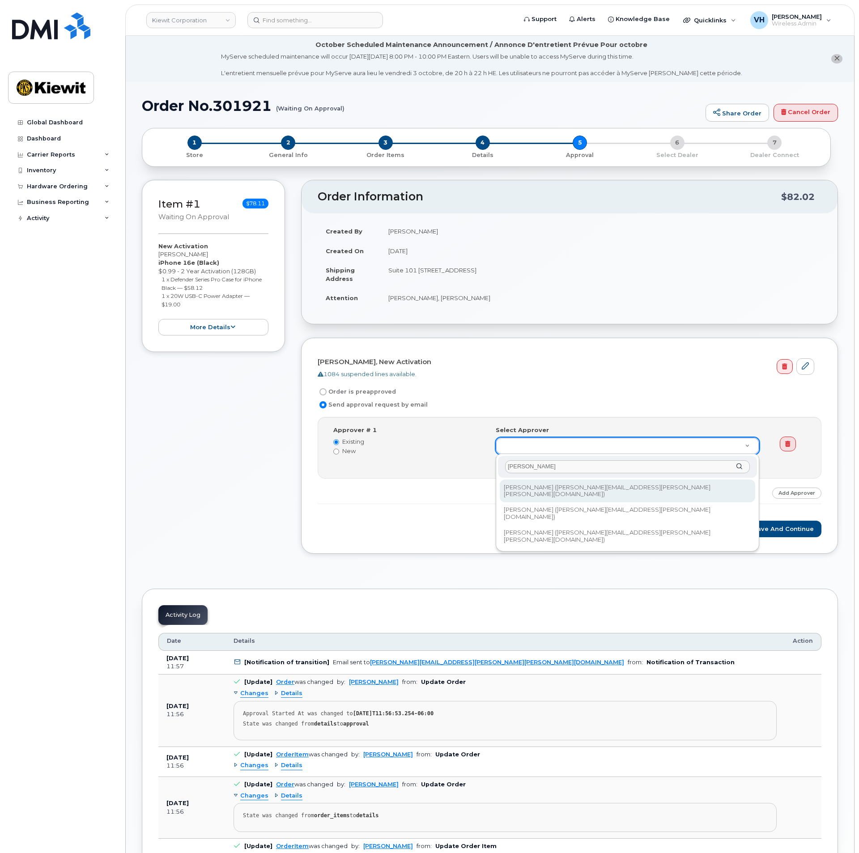
type input "paul"
drag, startPoint x: 565, startPoint y: 489, endPoint x: 587, endPoint y: 489, distance: 21.5
type input "2146672"
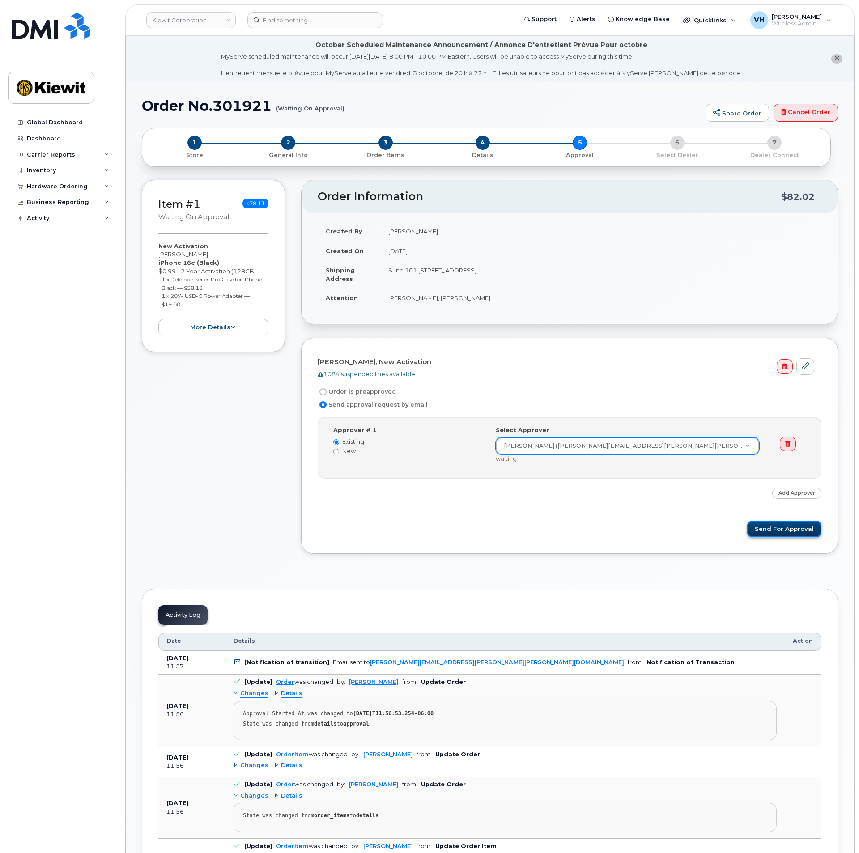
click at [778, 532] on button "Send for Approval" at bounding box center [784, 529] width 74 height 17
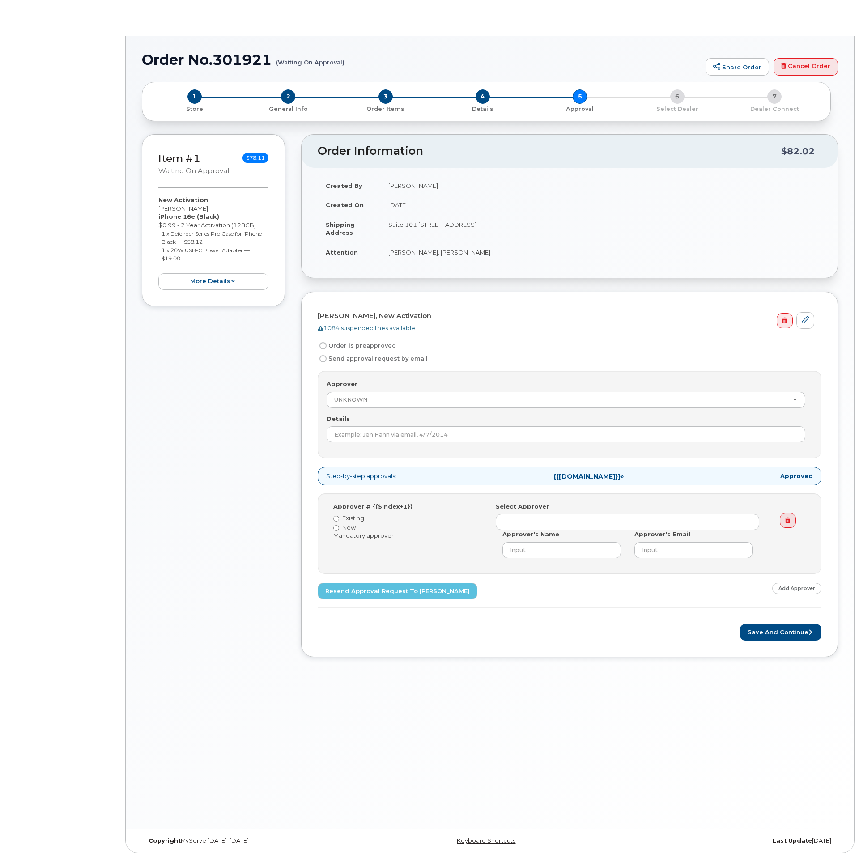
radio input "true"
